Goal: Task Accomplishment & Management: Manage account settings

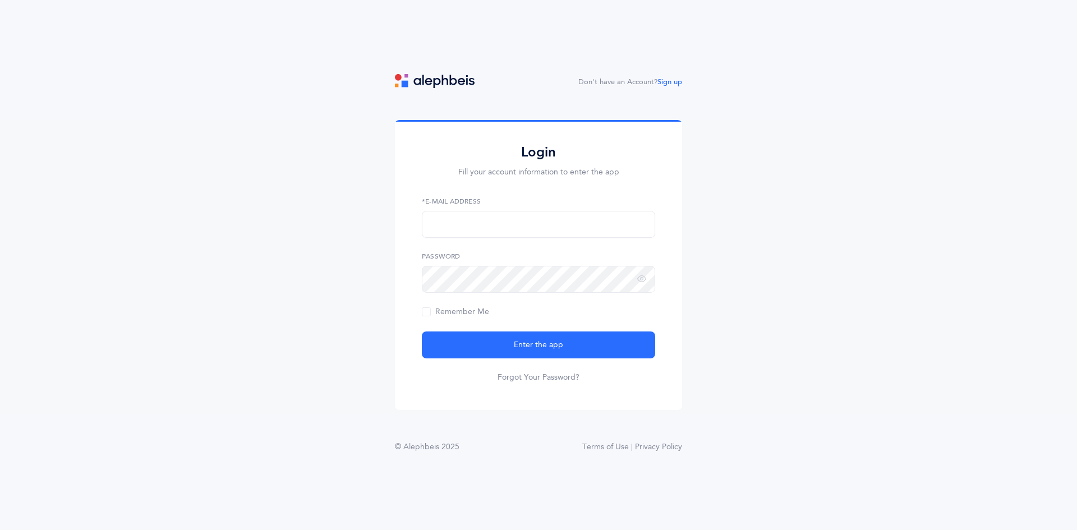
click at [507, 214] on div "*E-Mail Address" at bounding box center [538, 217] width 233 height 42
click at [506, 222] on input "text" at bounding box center [538, 224] width 233 height 27
type input "gittyberenbaum@gmail.com"
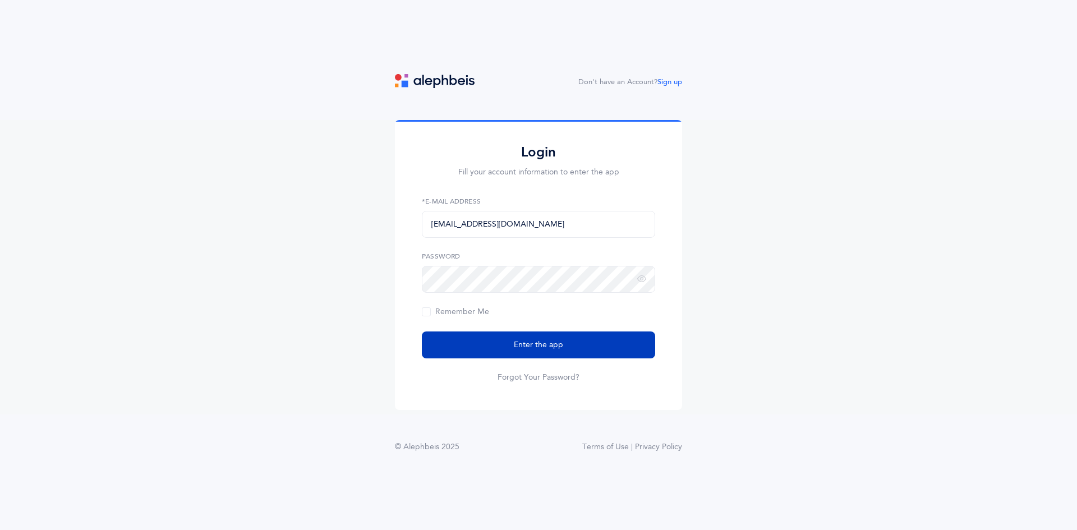
click at [520, 339] on button "Enter the app" at bounding box center [538, 345] width 233 height 27
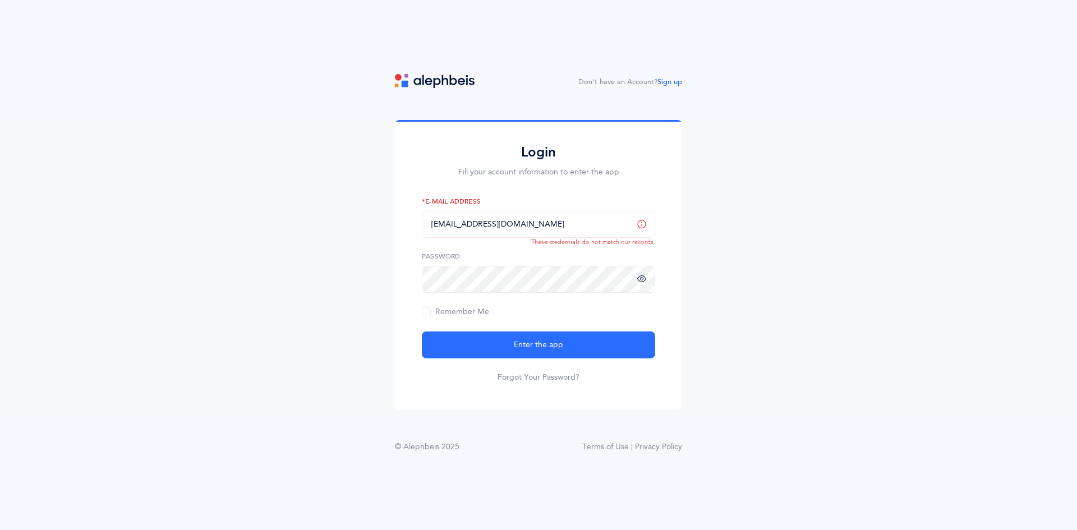
click at [642, 282] on icon at bounding box center [641, 279] width 9 height 10
click at [498, 343] on button "Enter the app" at bounding box center [538, 345] width 233 height 27
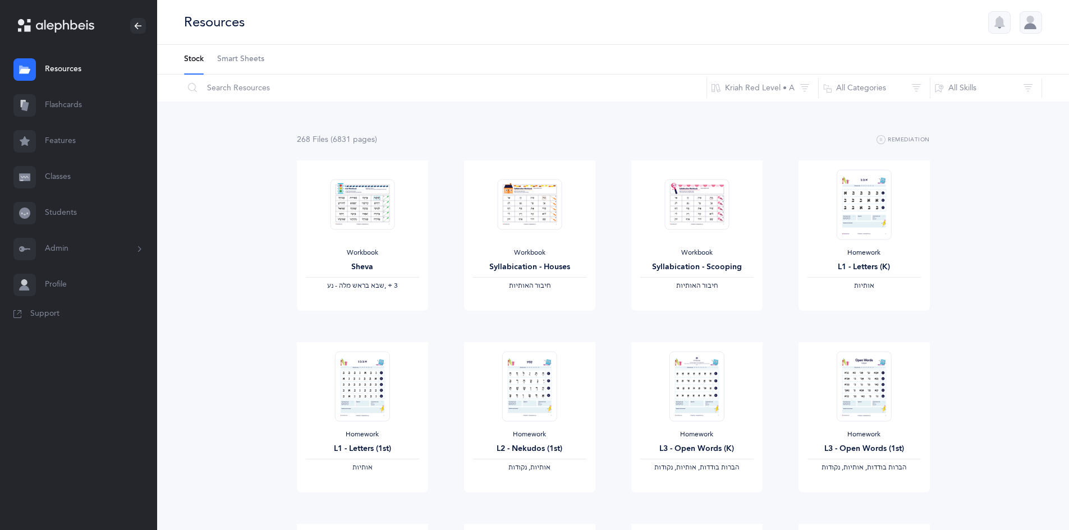
click at [39, 183] on link "Classes" at bounding box center [78, 177] width 157 height 36
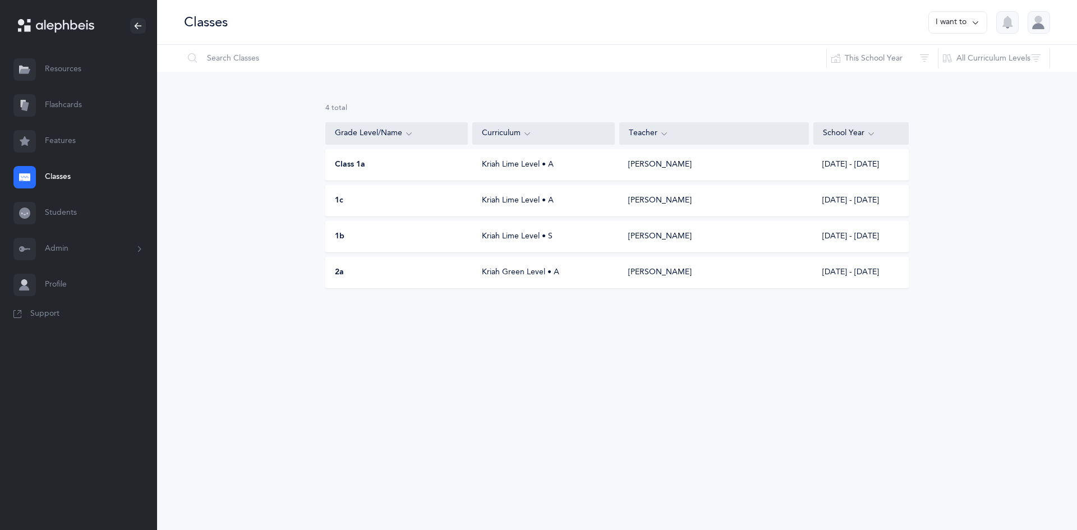
click at [582, 274] on div "Kriah Green Level • A" at bounding box center [544, 272] width 143 height 11
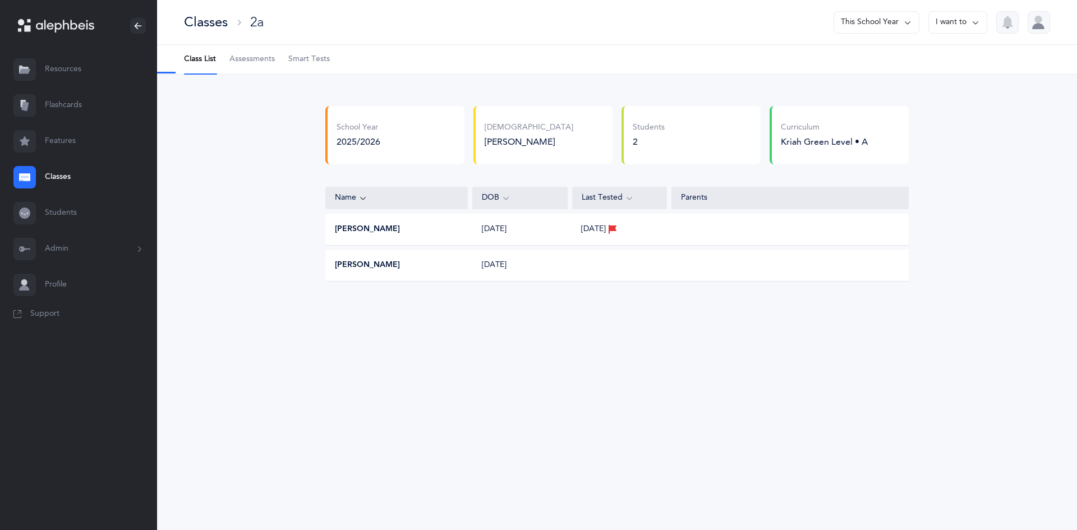
select select "13"
drag, startPoint x: 244, startPoint y: 65, endPoint x: 256, endPoint y: 63, distance: 11.9
click at [244, 63] on span "Assessments" at bounding box center [251, 59] width 45 height 11
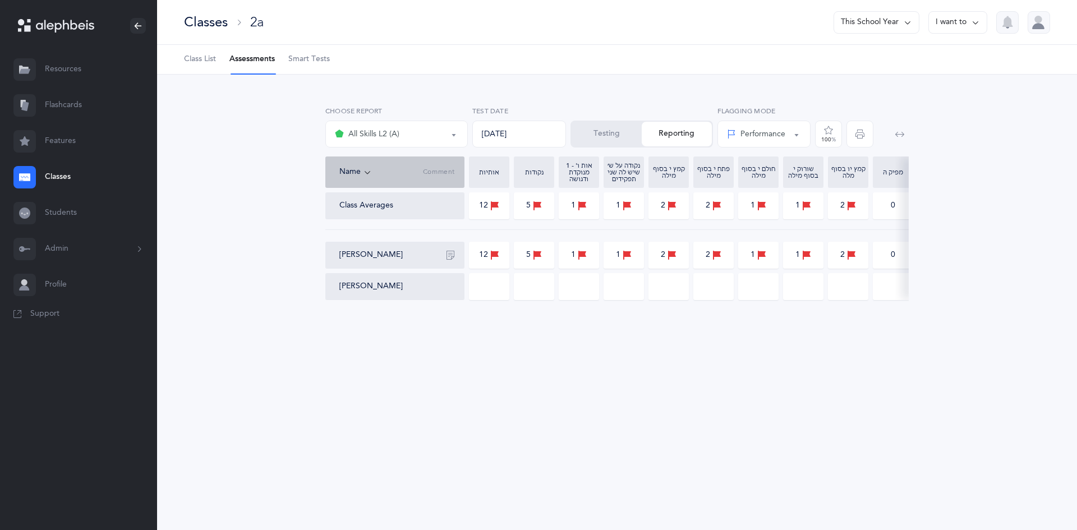
click at [606, 136] on button "Testing" at bounding box center [607, 134] width 70 height 25
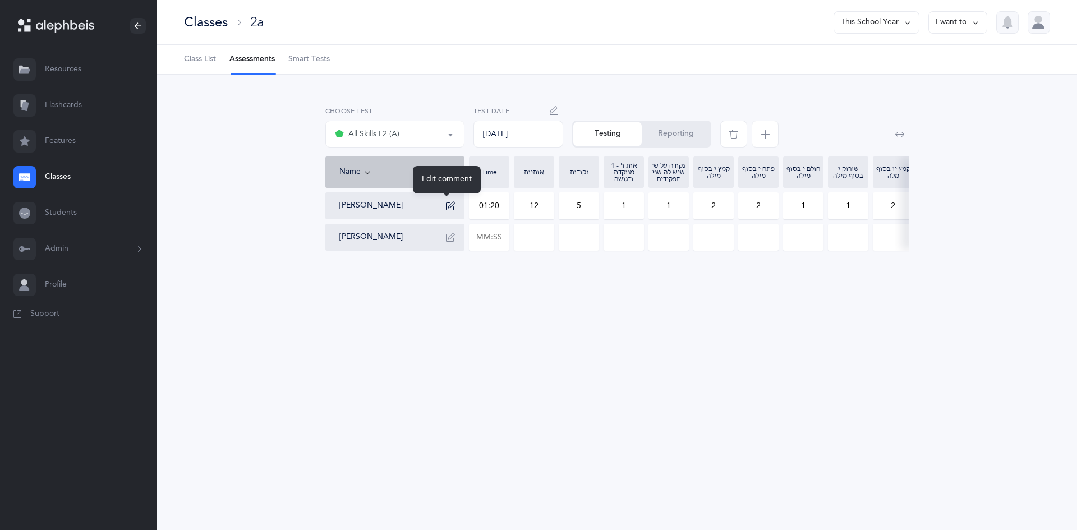
click at [448, 200] on button "button" at bounding box center [451, 206] width 18 height 18
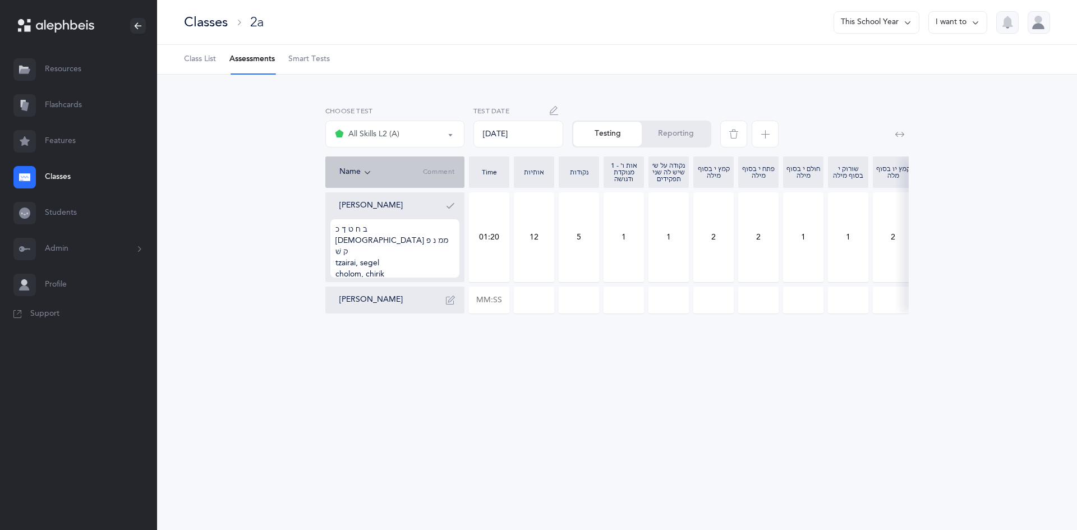
click at [448, 200] on button "button" at bounding box center [451, 206] width 18 height 18
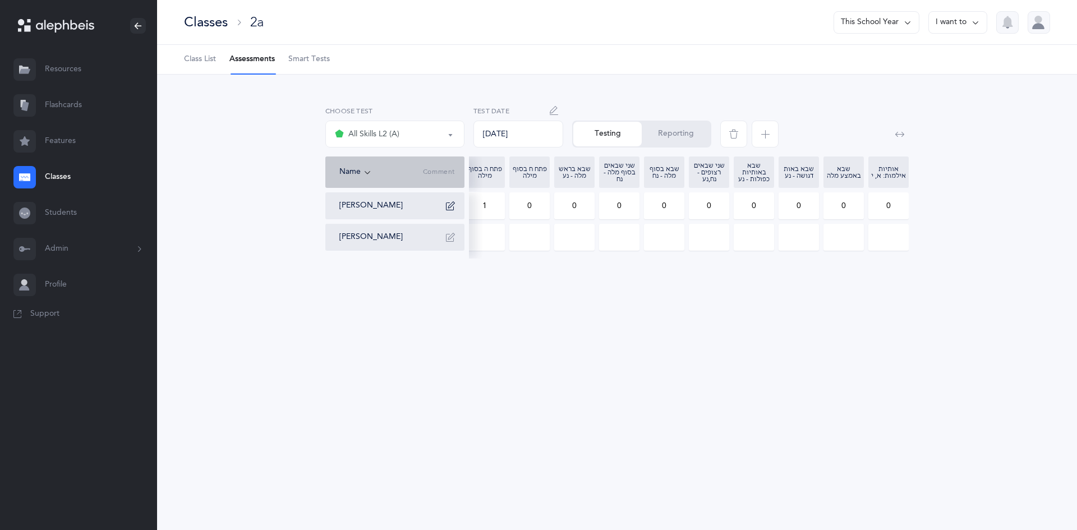
drag, startPoint x: 616, startPoint y: 206, endPoint x: 641, endPoint y: 205, distance: 24.7
click at [641, 205] on div "Pinchas Eliyahu Barber 01:20 12 5 1 1 2 2 1 1 2 0 1 0 0 0 0 0 0 0 0 0 Gavriel S…" at bounding box center [368, 221] width 1082 height 58
type input "1"
drag, startPoint x: 792, startPoint y: 208, endPoint x: 810, endPoint y: 200, distance: 19.8
click at [810, 200] on input "0" at bounding box center [798, 206] width 39 height 26
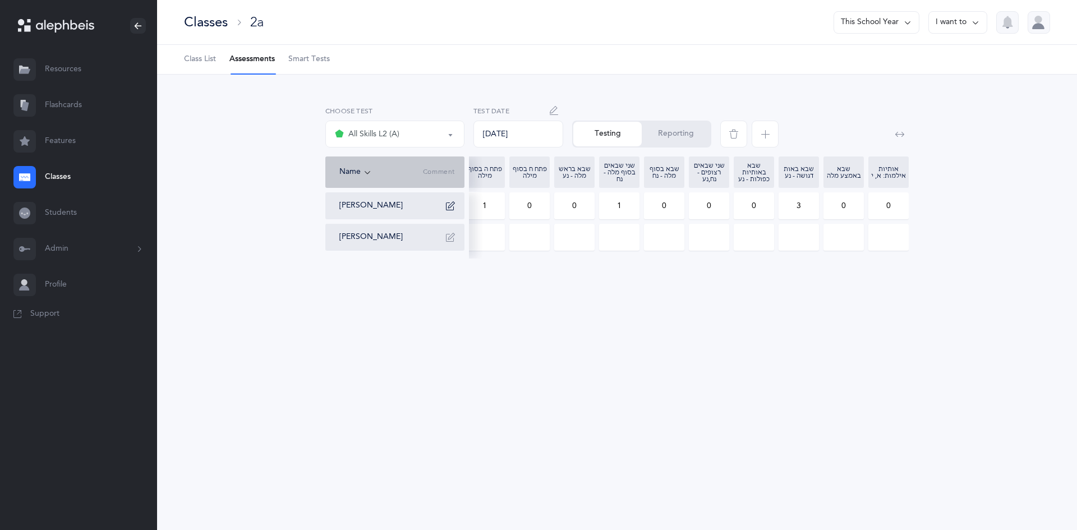
type input "3"
drag, startPoint x: 849, startPoint y: 209, endPoint x: 836, endPoint y: 213, distance: 14.0
click at [836, 213] on input "0" at bounding box center [843, 206] width 39 height 26
type input "1"
drag, startPoint x: 995, startPoint y: 458, endPoint x: 985, endPoint y: 446, distance: 15.9
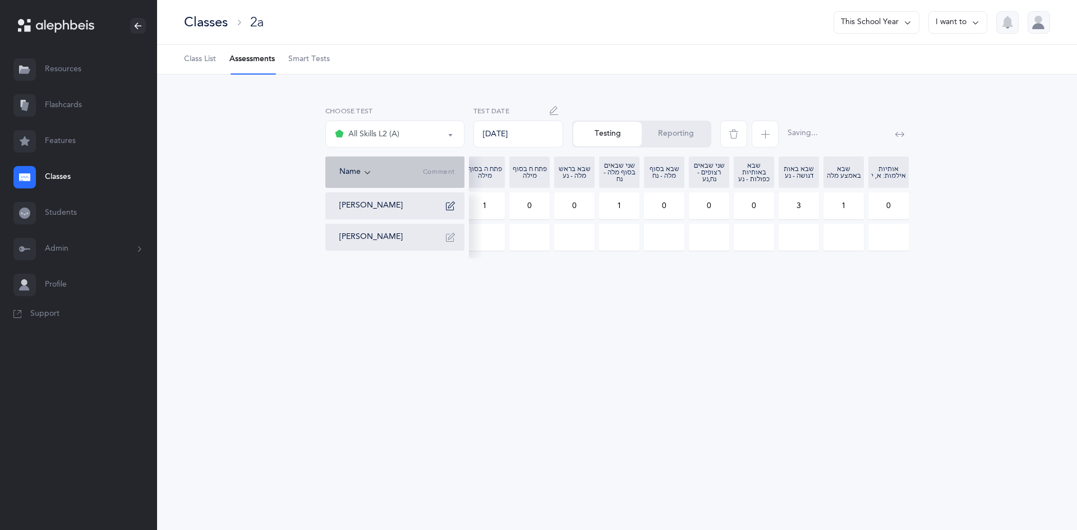
click at [993, 456] on div "Classes 2a This School Year I want to Class List Assessments Smart Tests School…" at bounding box center [617, 265] width 920 height 530
click at [1037, 20] on div at bounding box center [1039, 22] width 22 height 22
click at [968, 123] on div "Account Edit profile Notifications Logout" at bounding box center [1000, 112] width 74 height 50
click at [971, 135] on icon at bounding box center [967, 131] width 9 height 9
